Goal: Ask a question

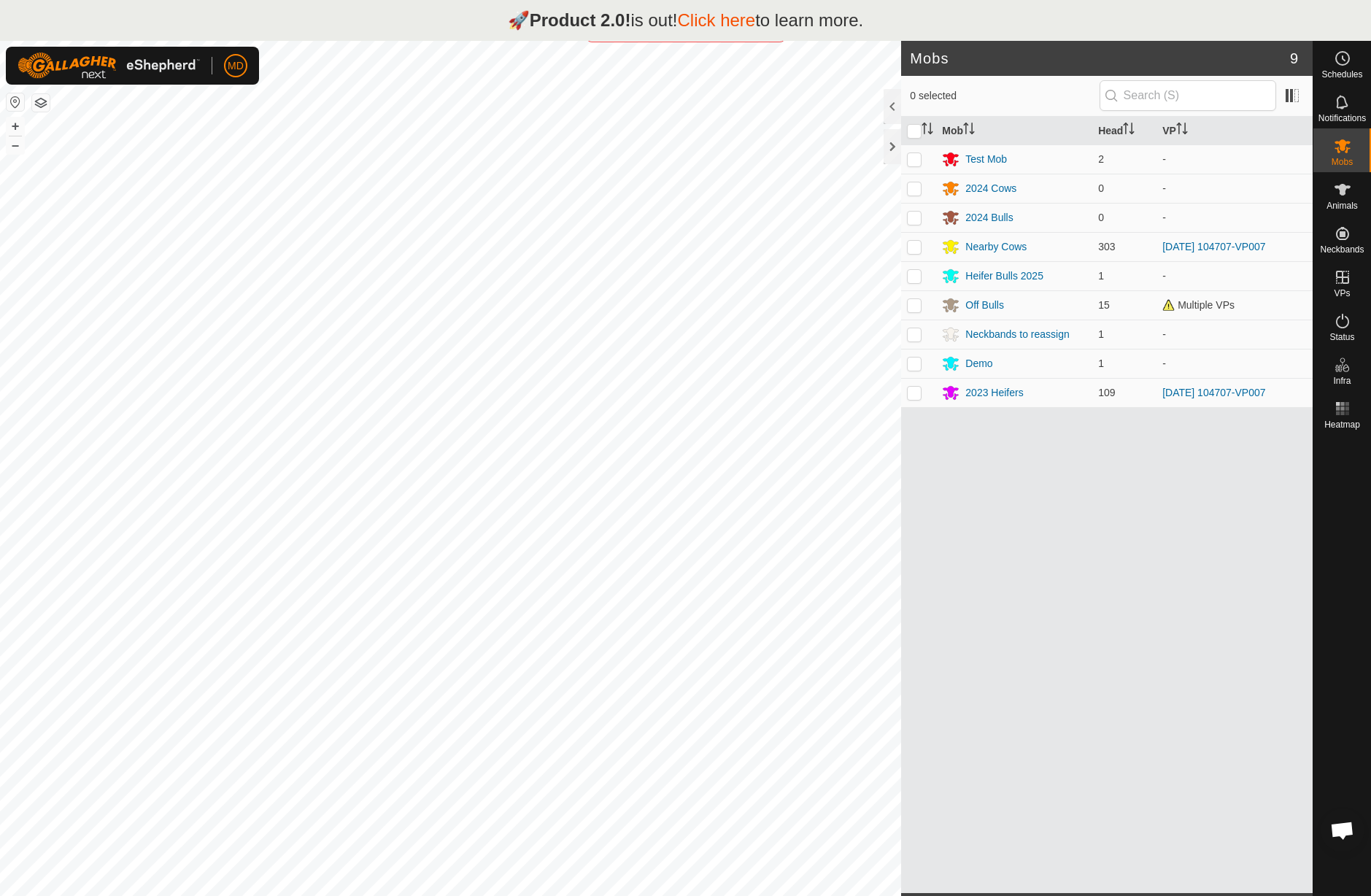
click at [1346, 832] on span "Open chat" at bounding box center [1343, 831] width 24 height 21
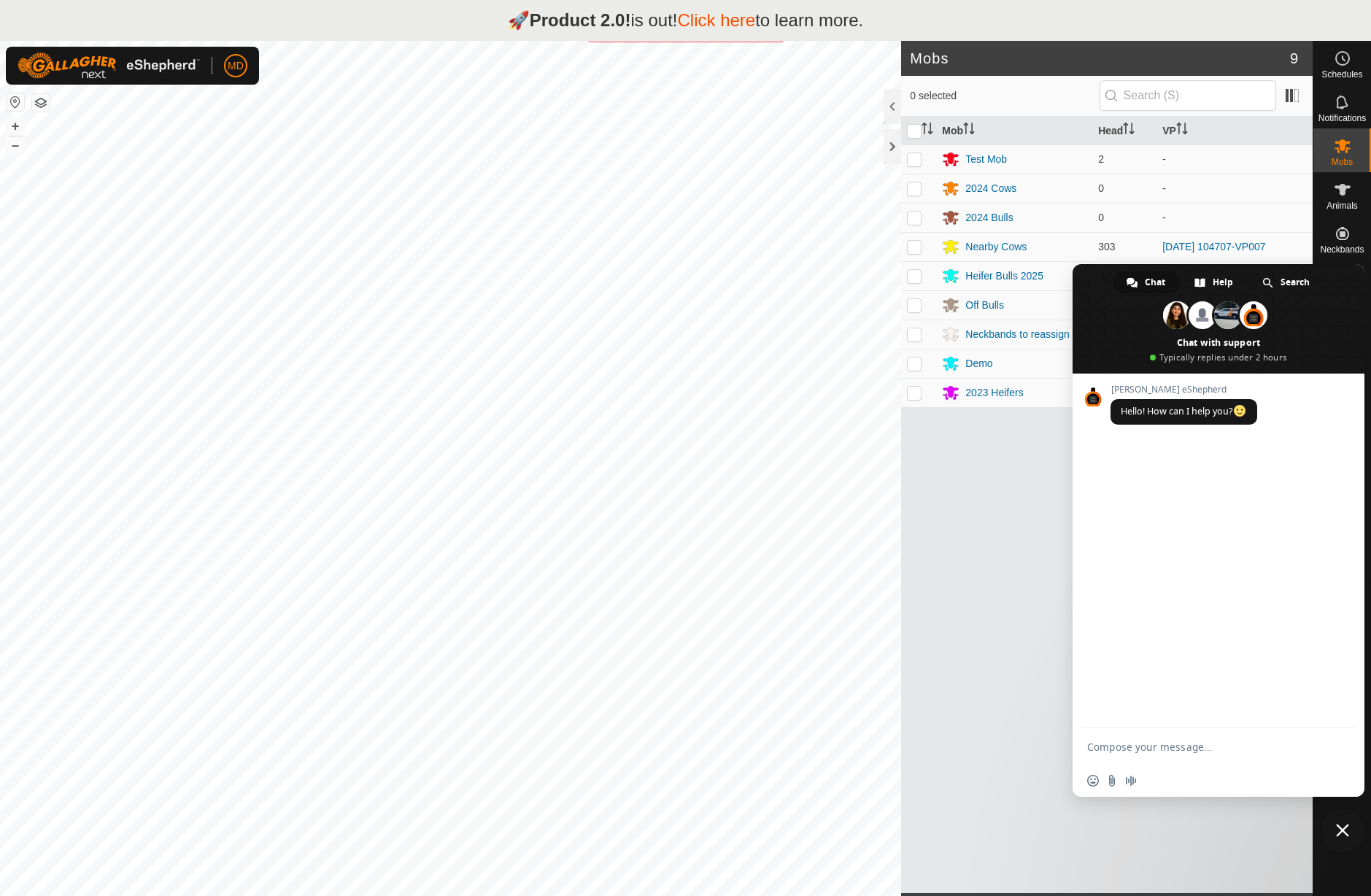
click at [1172, 414] on span "Hello! How can I help you?" at bounding box center [1184, 411] width 126 height 12
click at [1195, 411] on span "Hello! How can I help you?" at bounding box center [1184, 411] width 126 height 12
click at [1174, 469] on div "[PERSON_NAME] eShepherd Hello! How can I help you?" at bounding box center [1219, 551] width 292 height 355
click at [1343, 835] on span "Close chat" at bounding box center [1342, 830] width 13 height 13
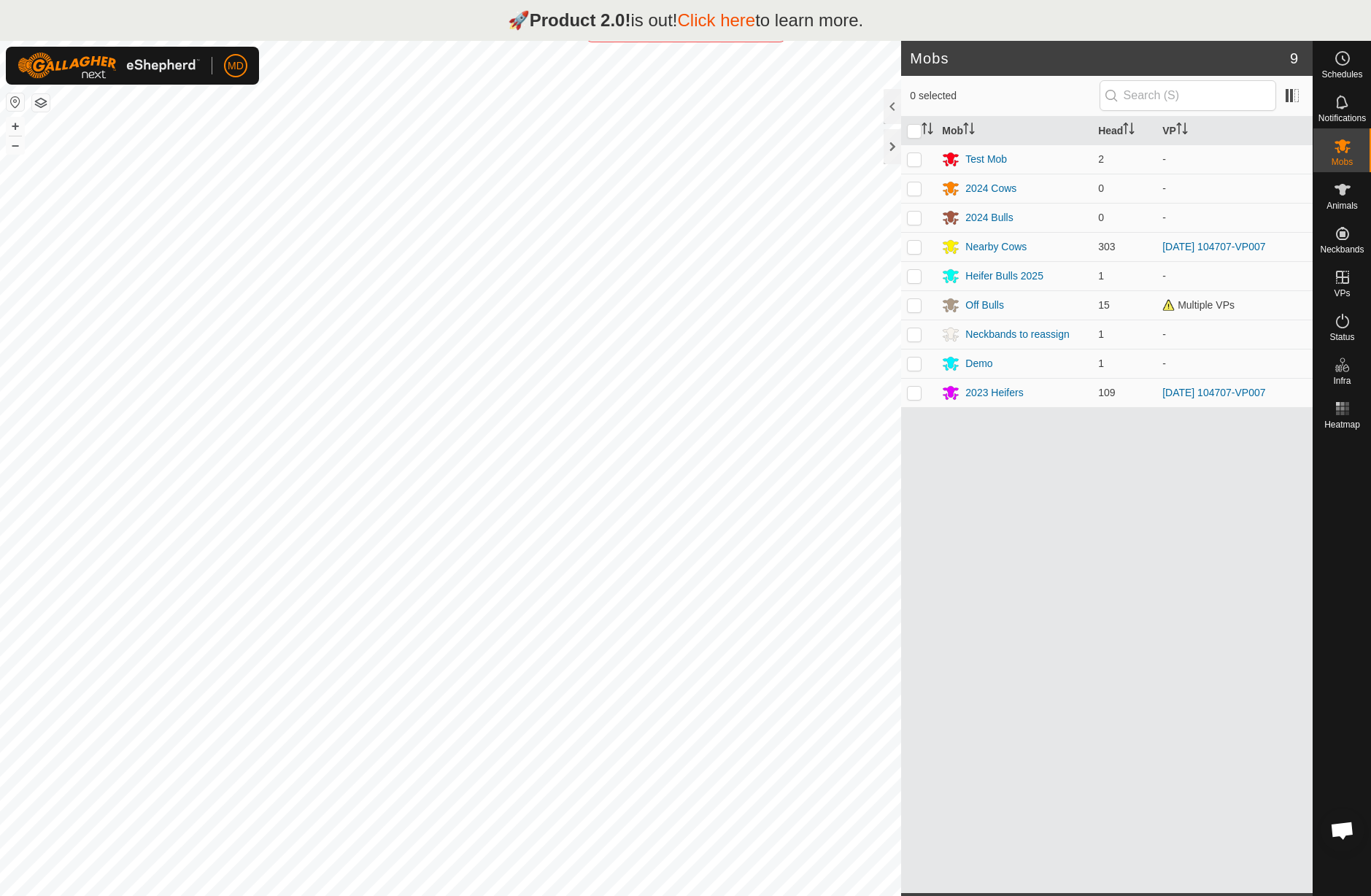
click at [740, 25] on link "Click here" at bounding box center [716, 20] width 78 height 20
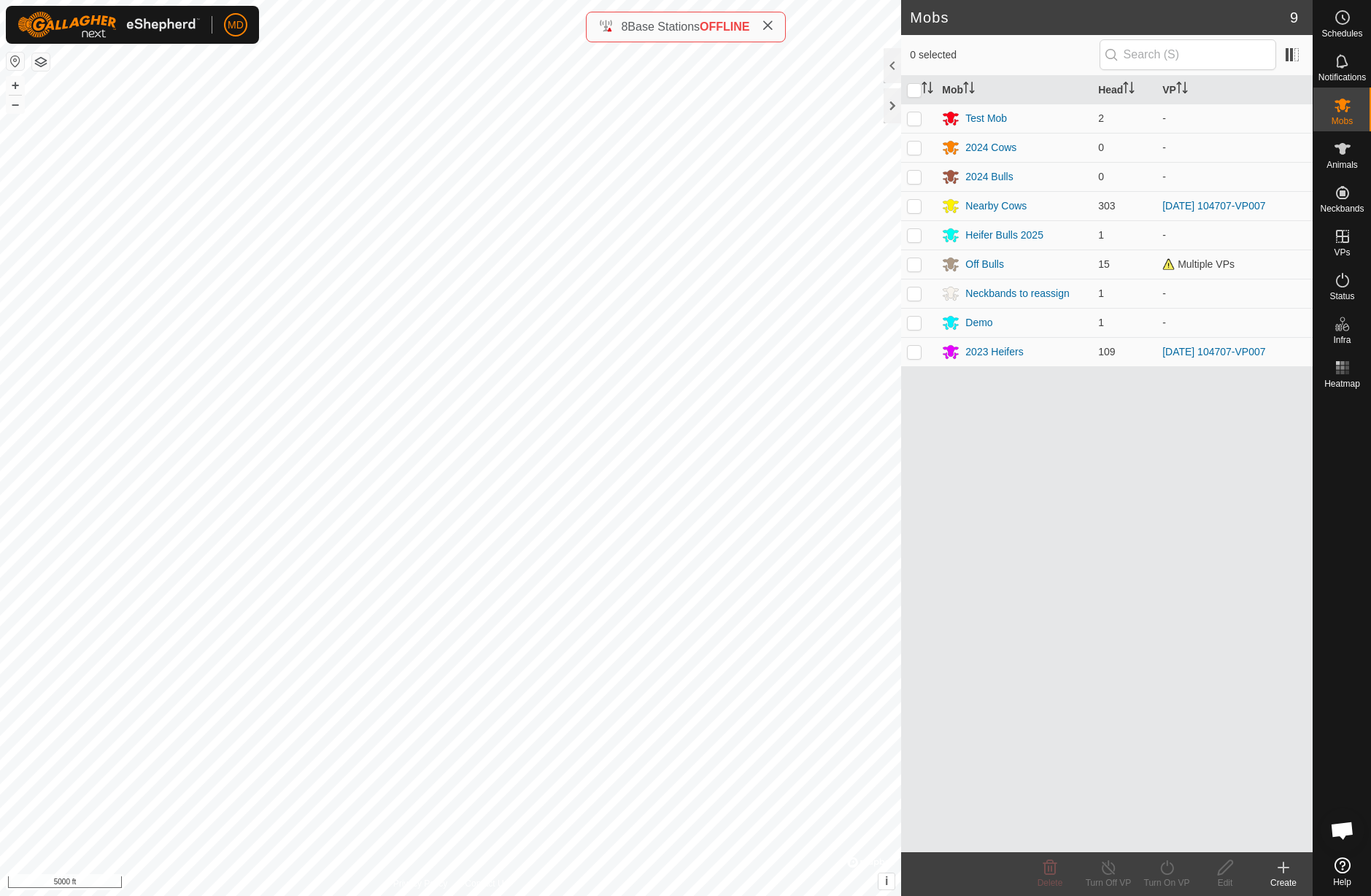
click at [1343, 866] on icon at bounding box center [1342, 865] width 16 height 16
